Goal: Task Accomplishment & Management: Manage account settings

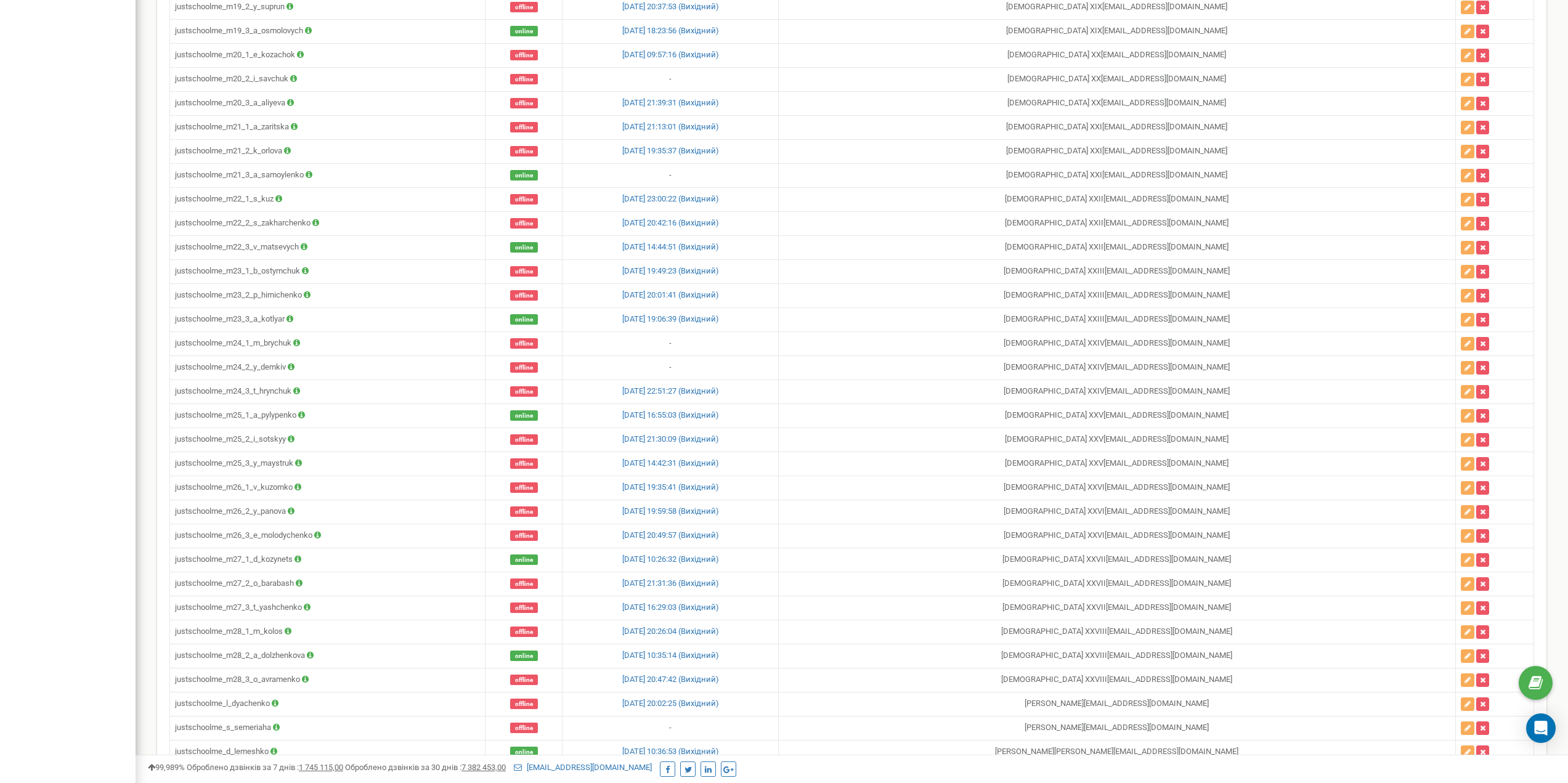
scroll to position [4866, 0]
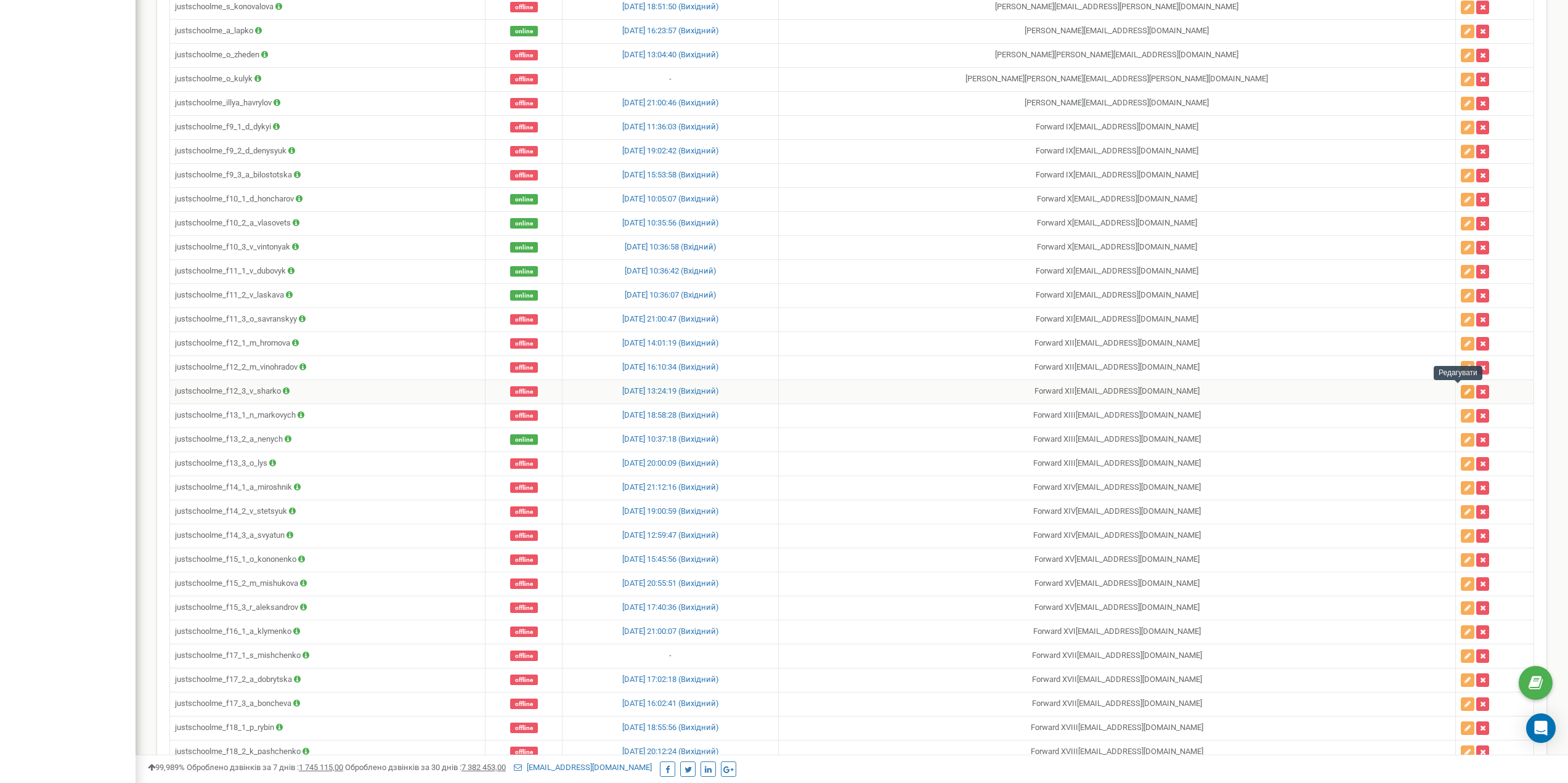
click at [1464, 395] on icon "button" at bounding box center [1467, 392] width 6 height 7
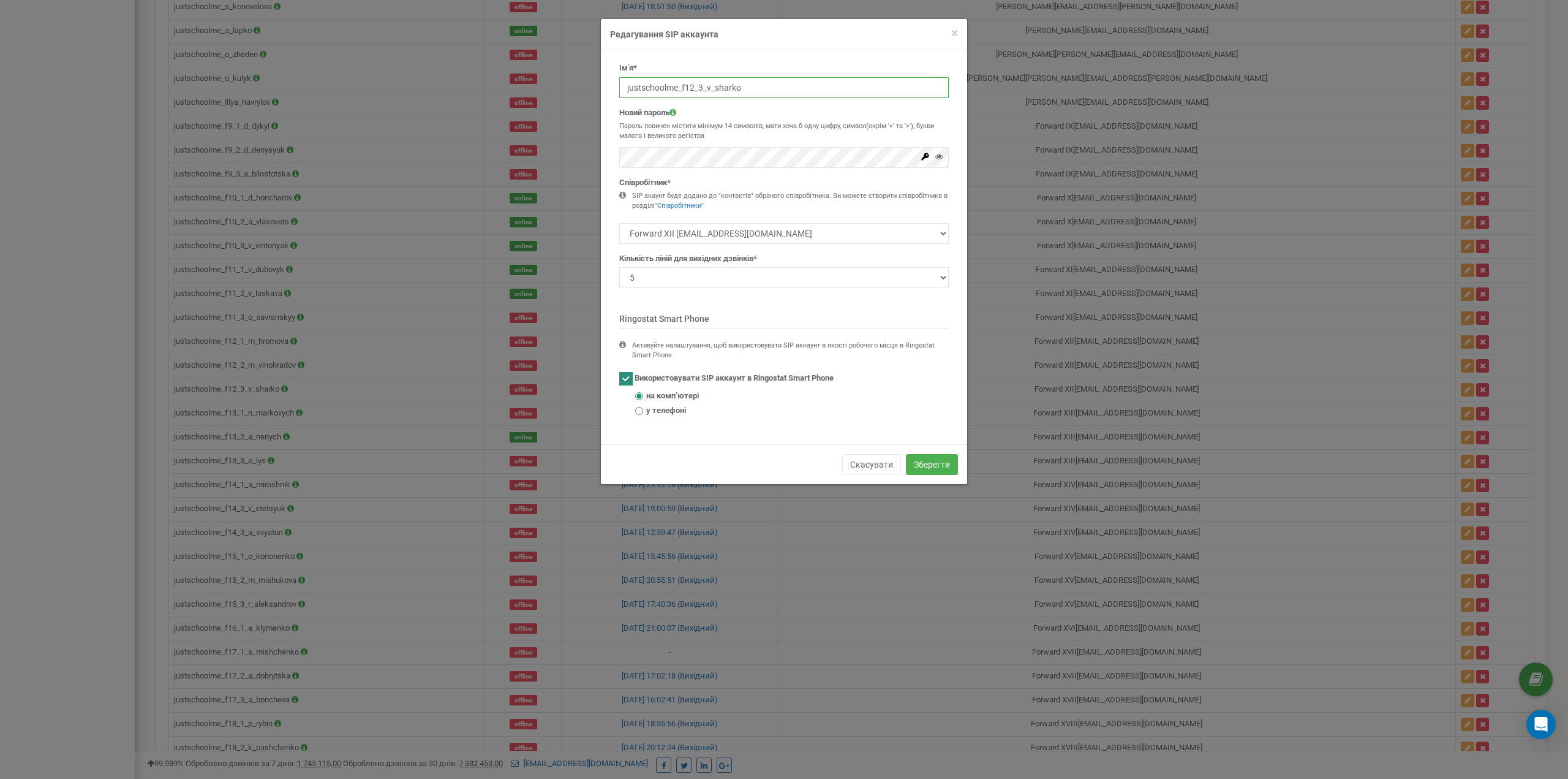
click at [689, 85] on input "justschoolme_f12_3_v_sharko" at bounding box center [784, 87] width 330 height 21
paste input "empty"
type input "justschoolme_f12_3_empty"
click at [930, 457] on button "Зберегти" at bounding box center [931, 464] width 52 height 21
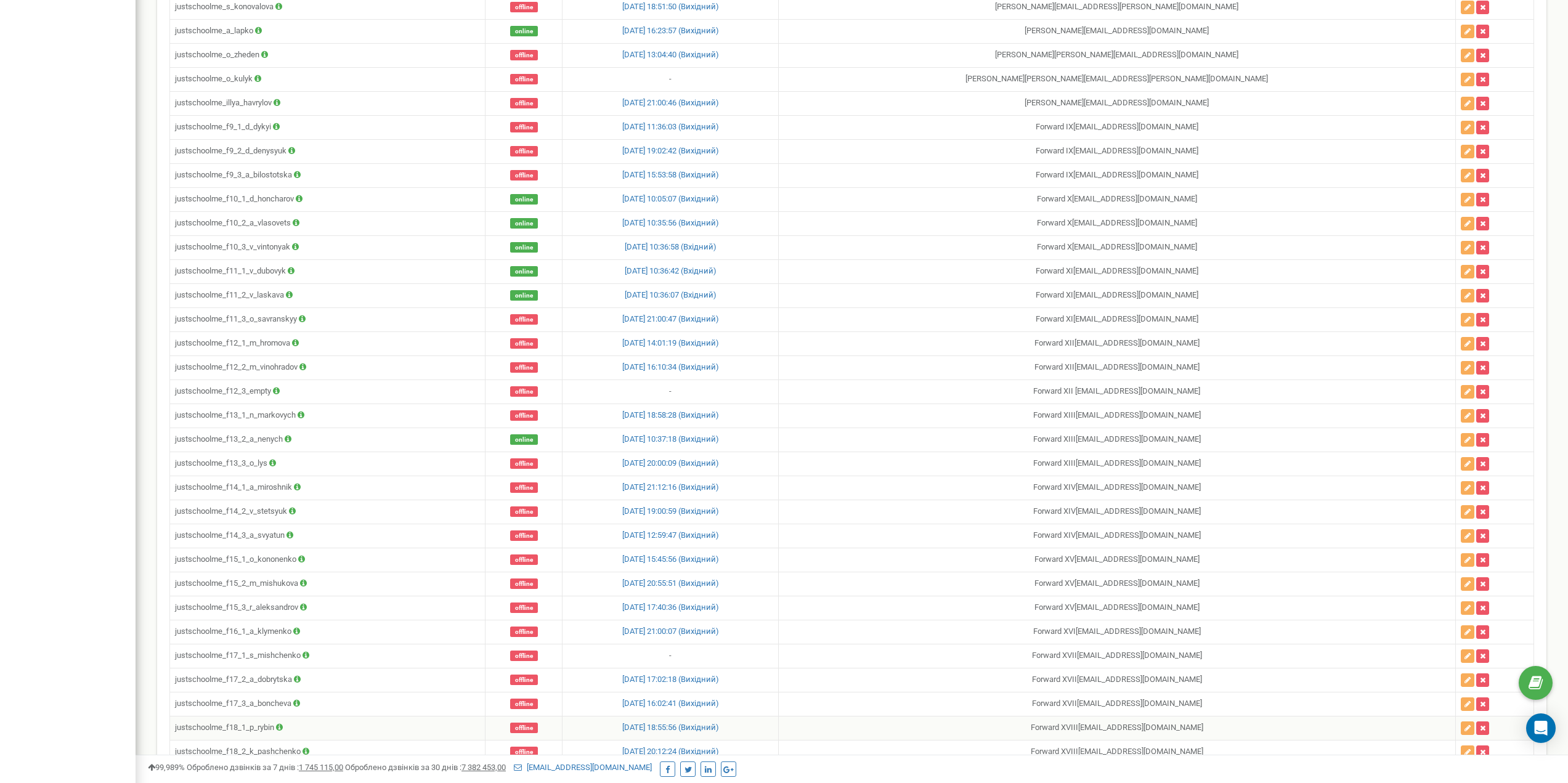
scroll to position [5538, 0]
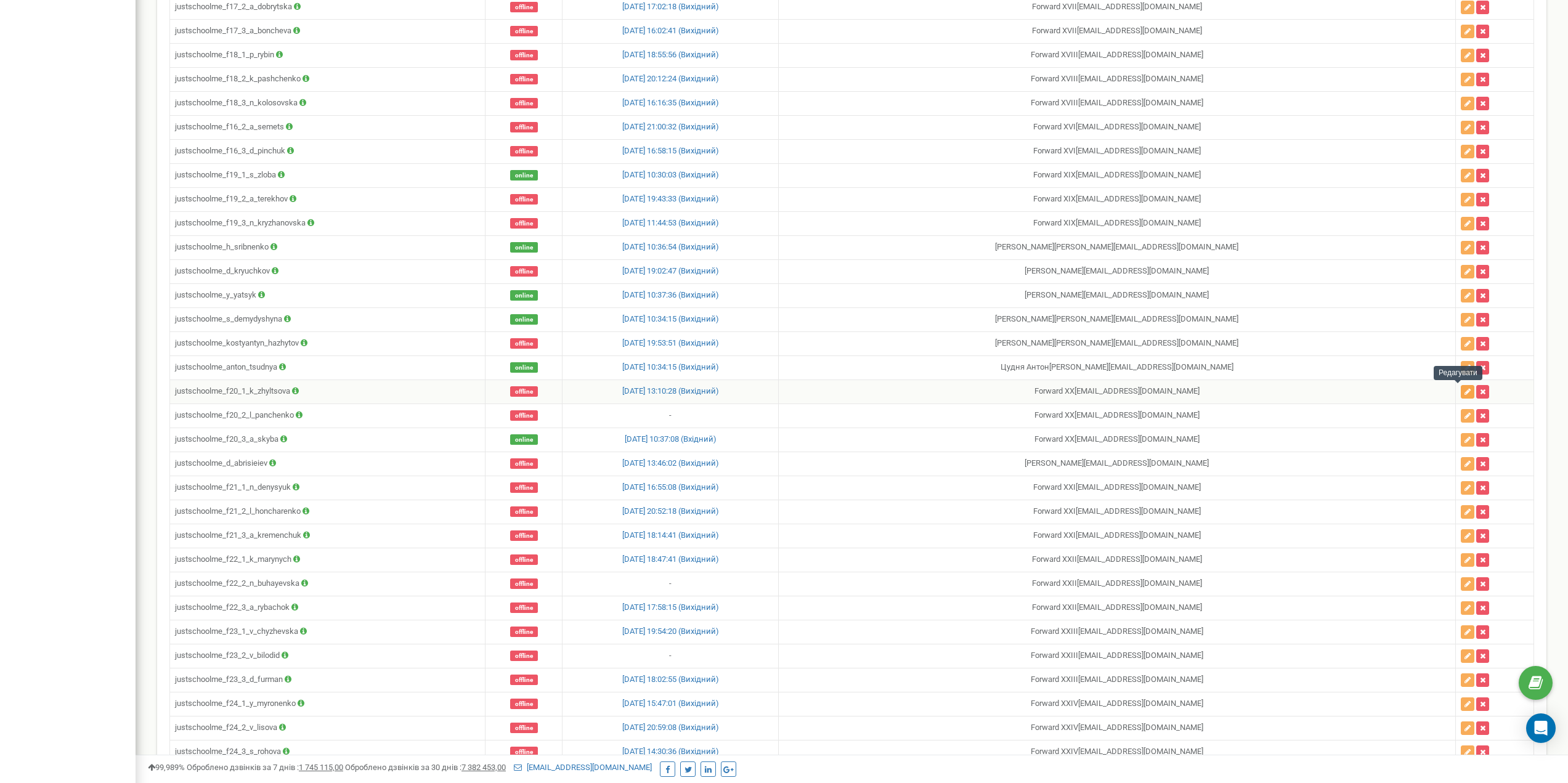
click at [1464, 390] on icon "button" at bounding box center [1467, 392] width 6 height 7
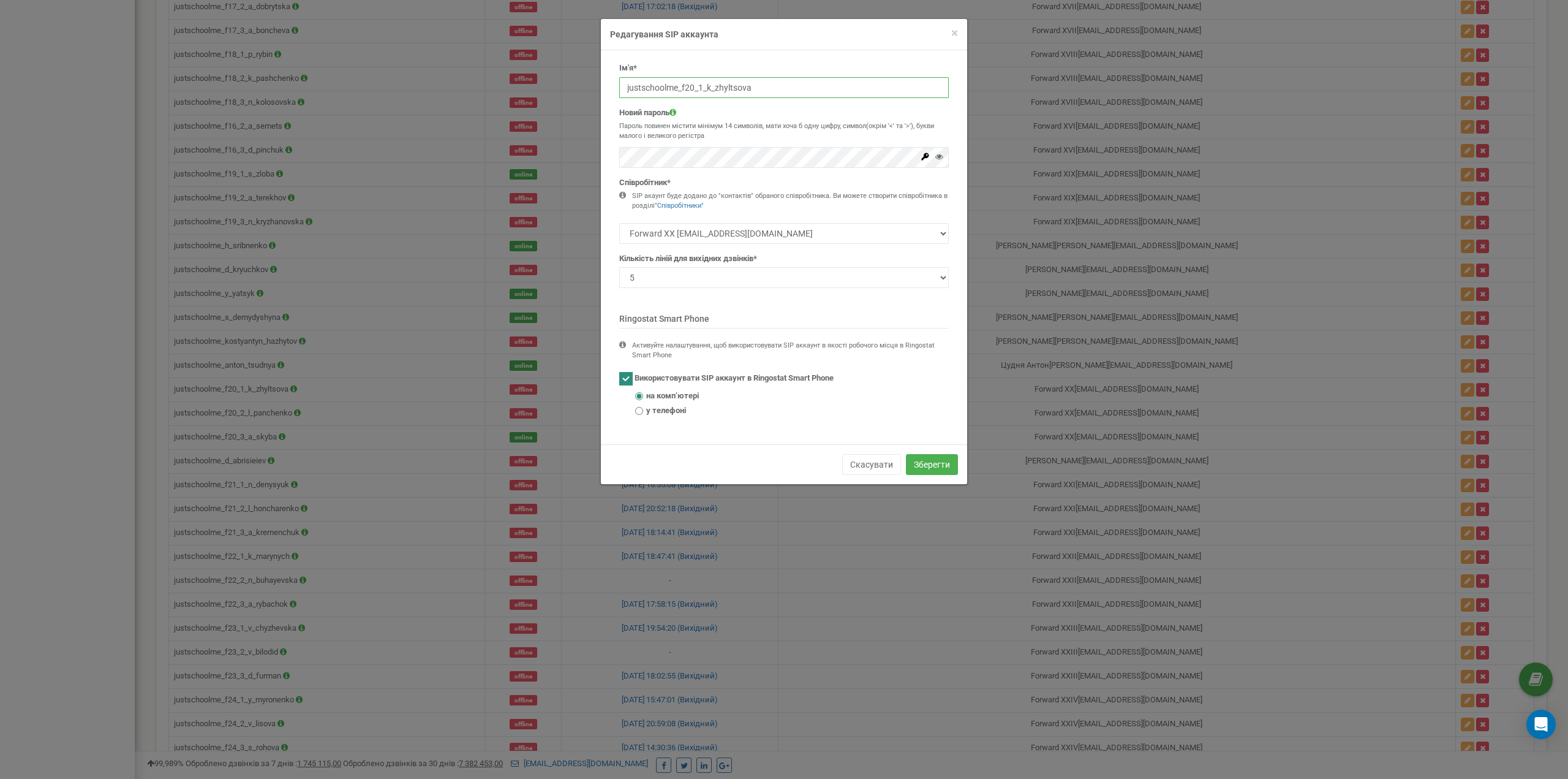
click at [698, 90] on input "justschoolme_f20_1_k_zhyltsova" at bounding box center [784, 87] width 330 height 21
paste input "empty"
type input "justschoolme_f20_1_empty"
click at [948, 461] on button "Зберегти" at bounding box center [931, 464] width 52 height 21
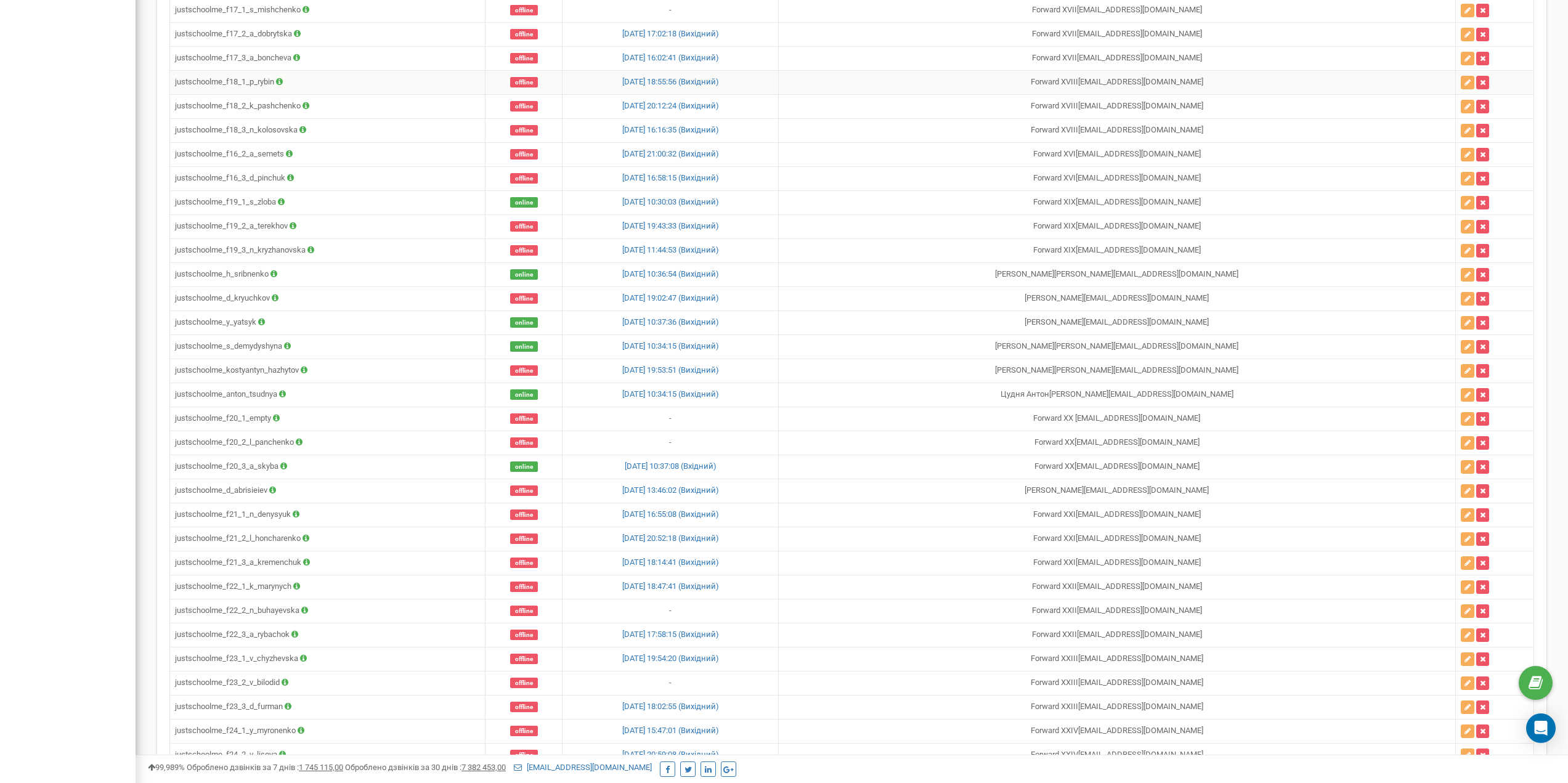
scroll to position [5415, 0]
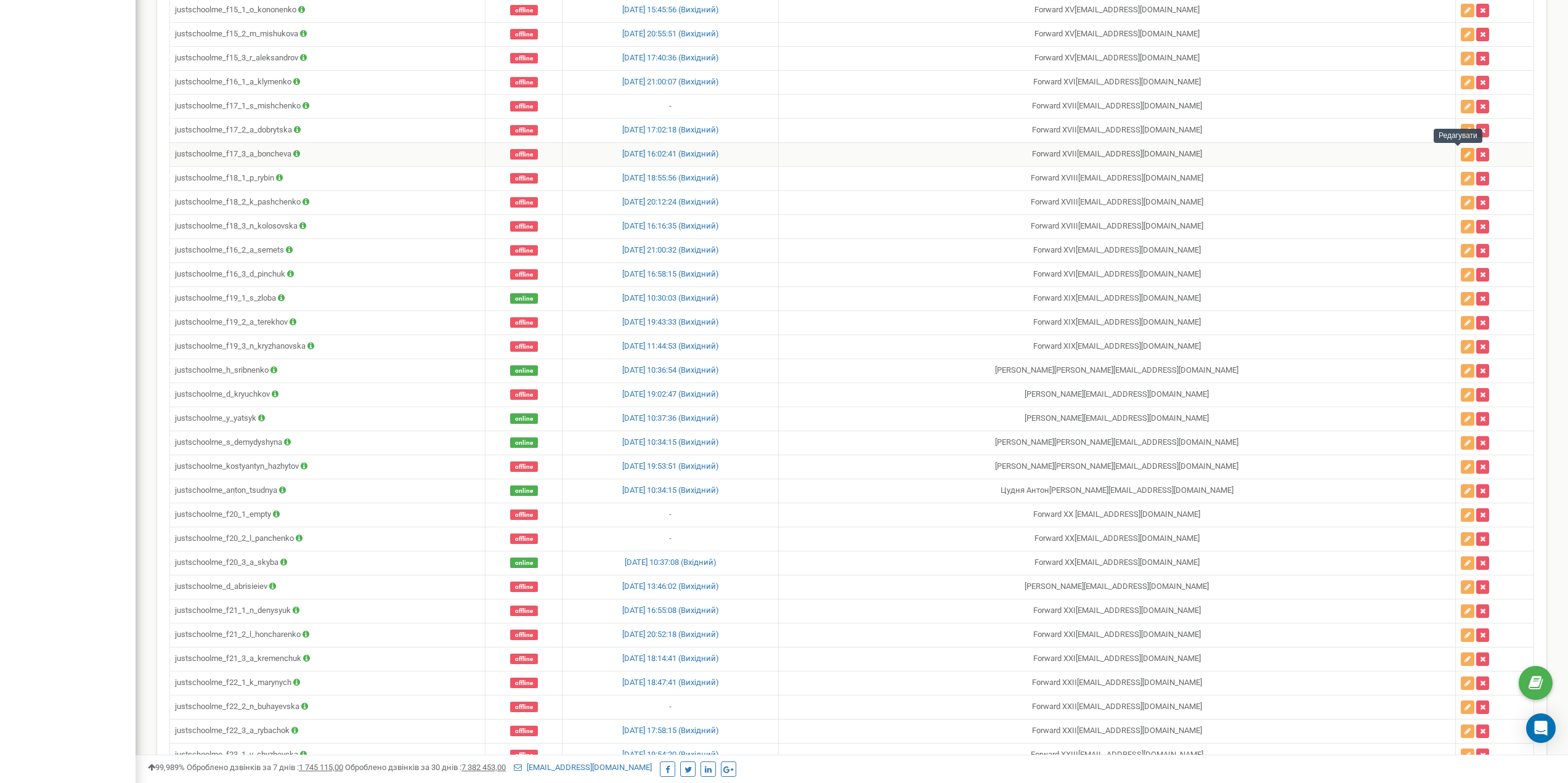
click at [1464, 155] on icon "button" at bounding box center [1467, 155] width 6 height 7
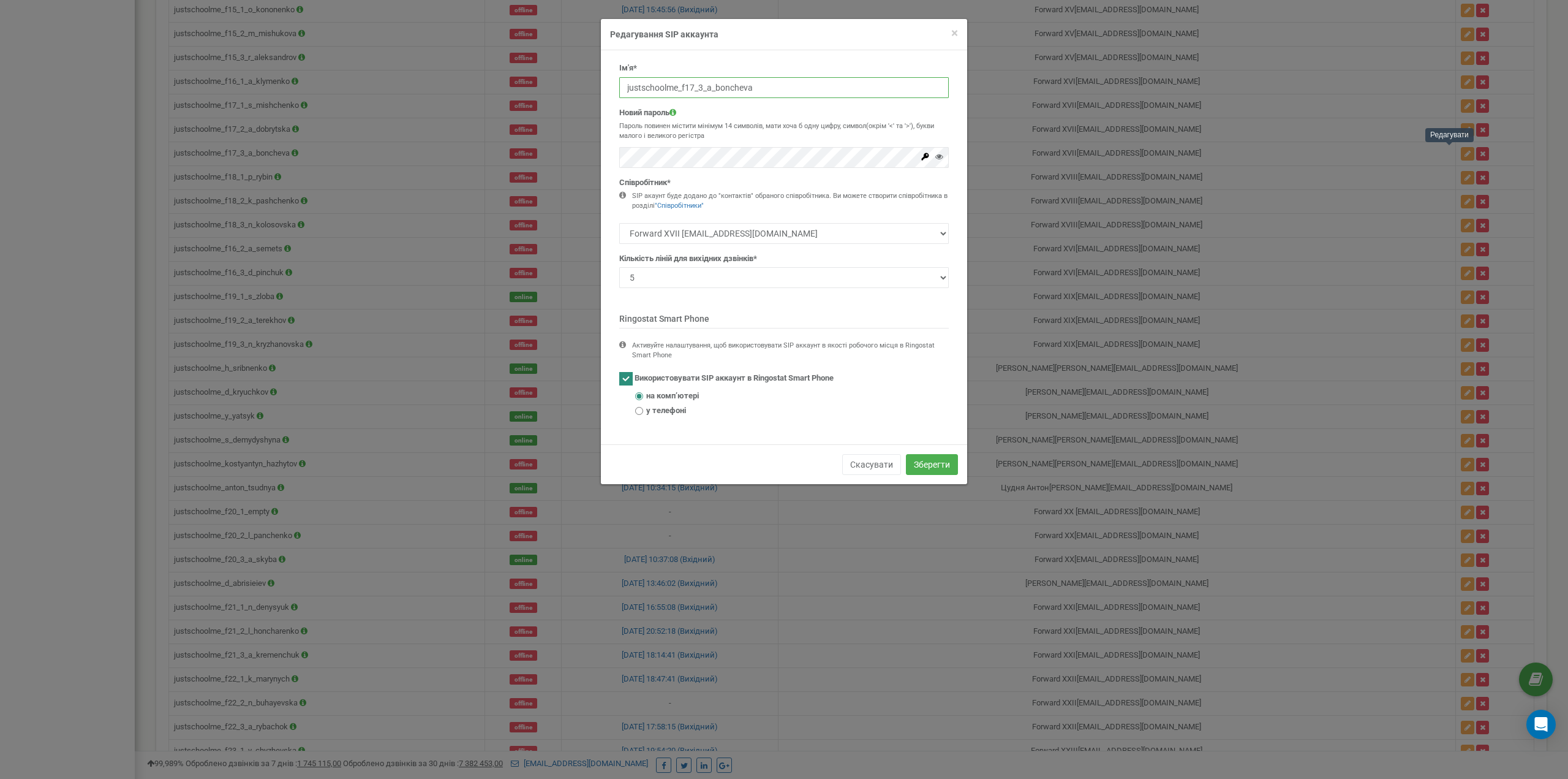
click at [724, 89] on input "justschoolme_f17_3_a_boncheva" at bounding box center [784, 87] width 330 height 21
paste input "empty"
type input "justschoolme_f17_3_empty"
click at [947, 458] on button "Зберегти" at bounding box center [931, 464] width 52 height 21
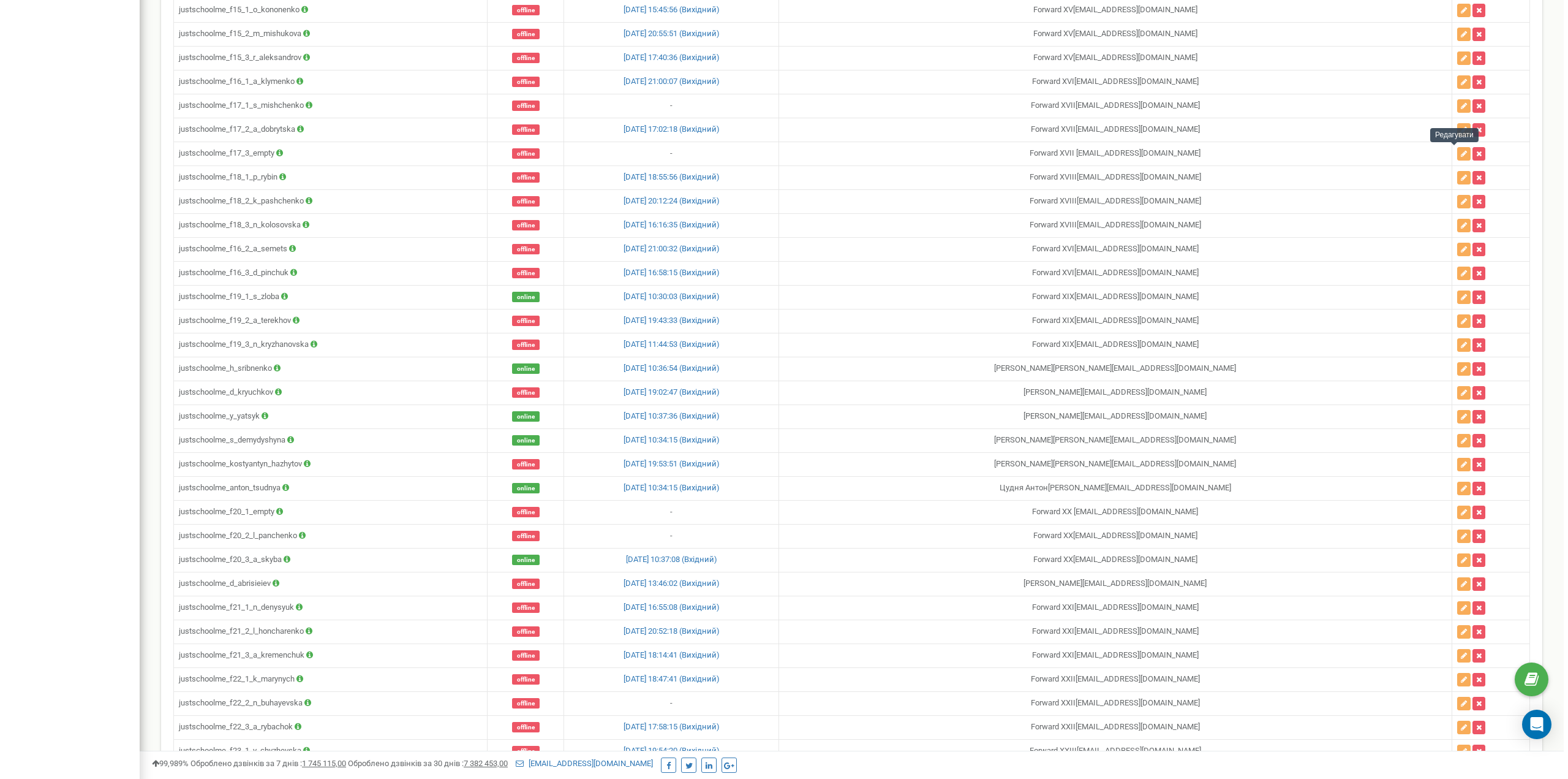
scroll to position [6919, 0]
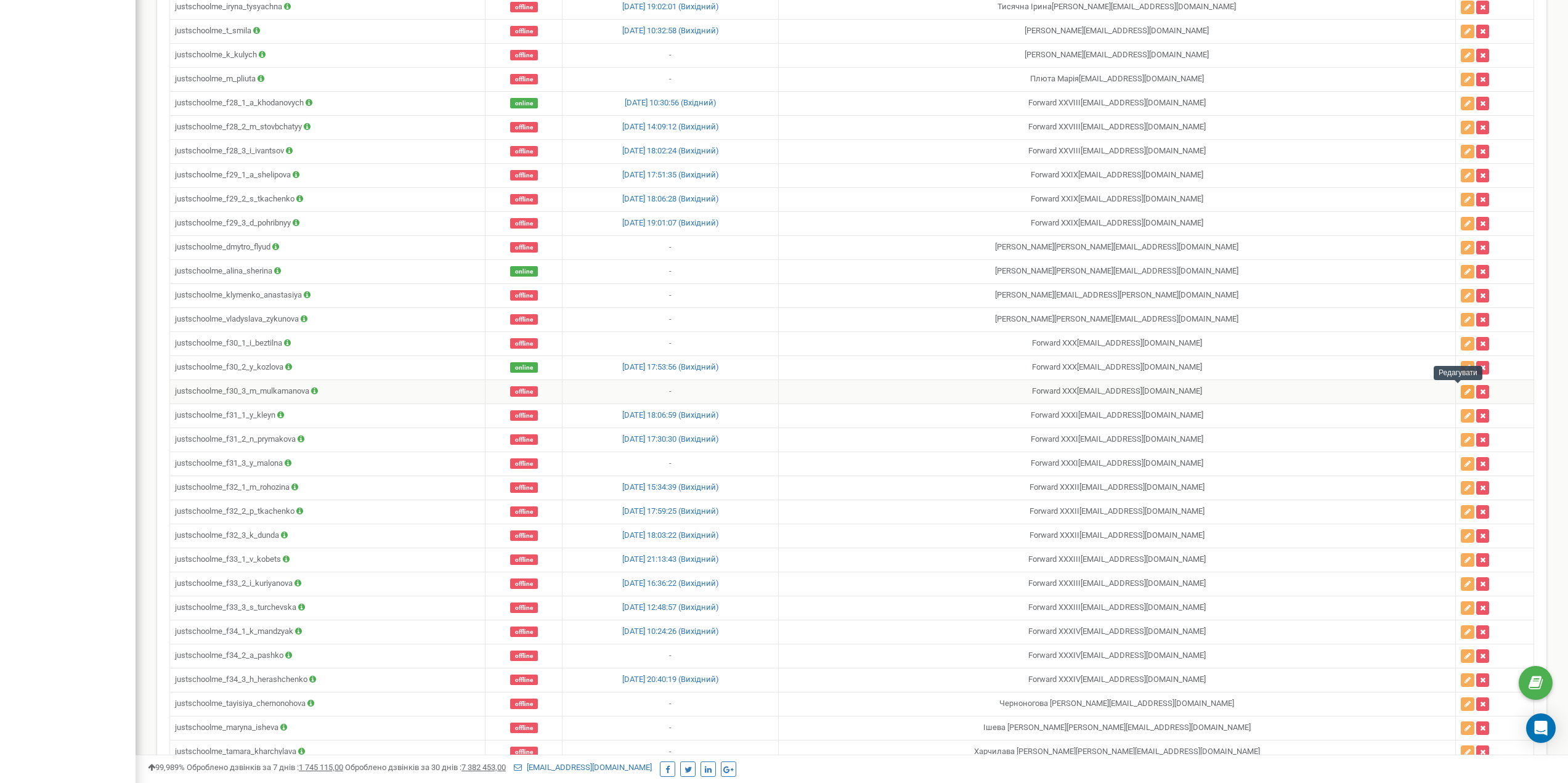
click at [1460, 392] on button "button" at bounding box center [1467, 391] width 13 height 13
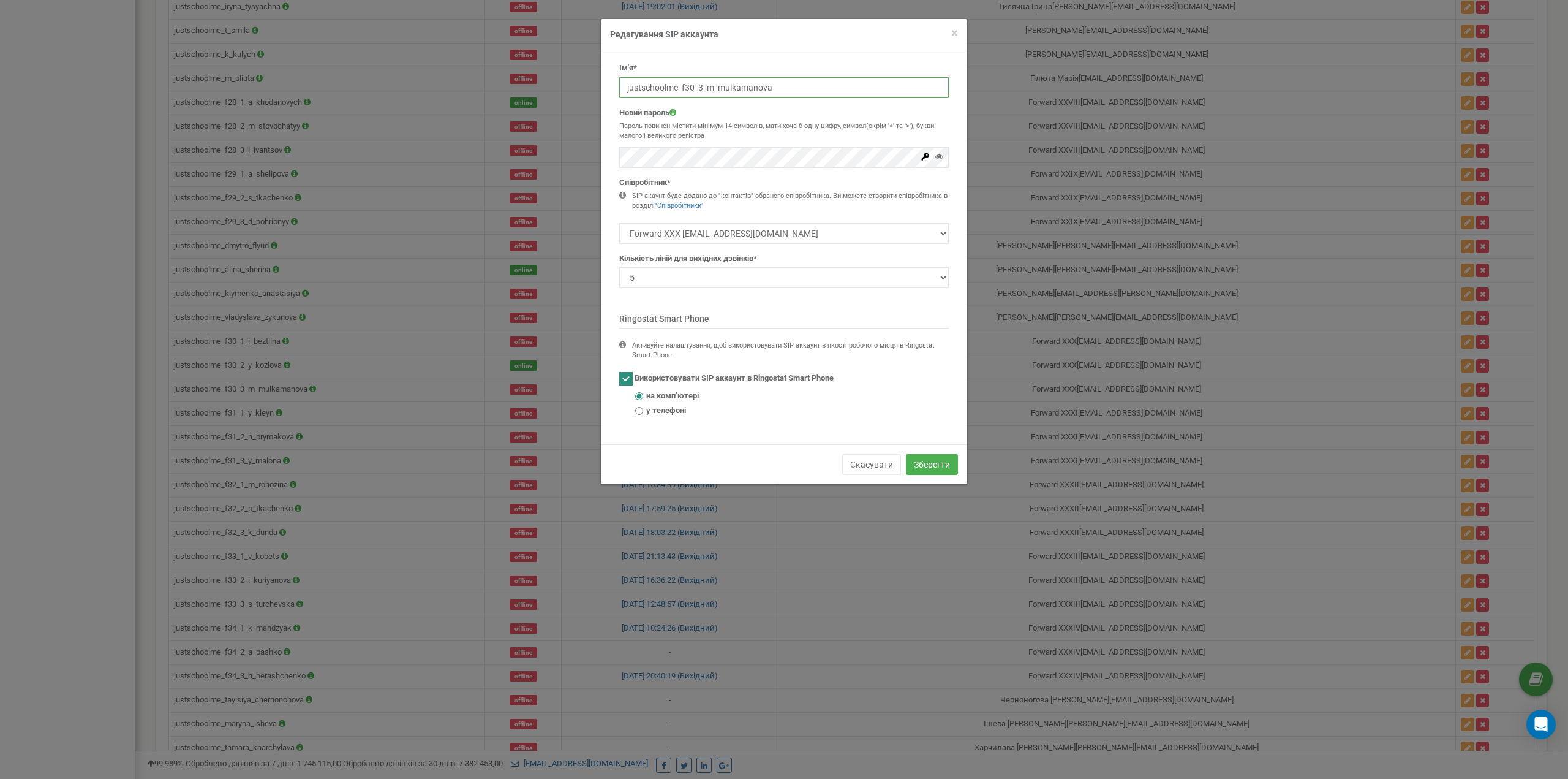
click at [775, 90] on input "justschoolme_f30_3_m_mulkamanova" at bounding box center [784, 87] width 330 height 21
paste input "empty"
type input "justschoolme_f30_3_empty"
click at [726, 122] on p "Пароль повинен містити мінімум 14 символів, мати хоча б одну цифру, символ(окрі…" at bounding box center [784, 131] width 330 height 19
drag, startPoint x: 943, startPoint y: 467, endPoint x: 880, endPoint y: 295, distance: 183.2
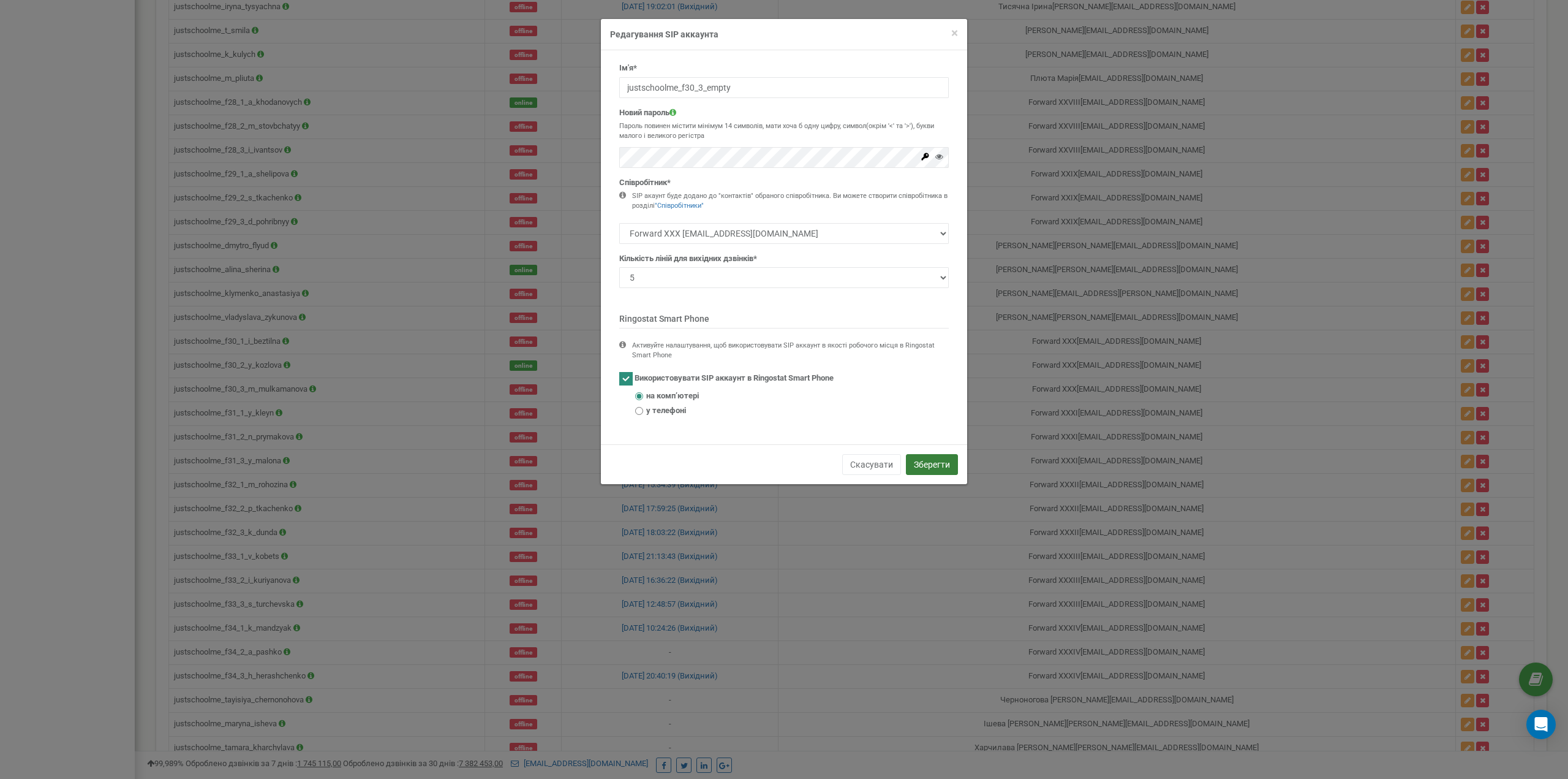
click at [943, 467] on button "Зберегти" at bounding box center [931, 464] width 52 height 21
